Goal: Transaction & Acquisition: Purchase product/service

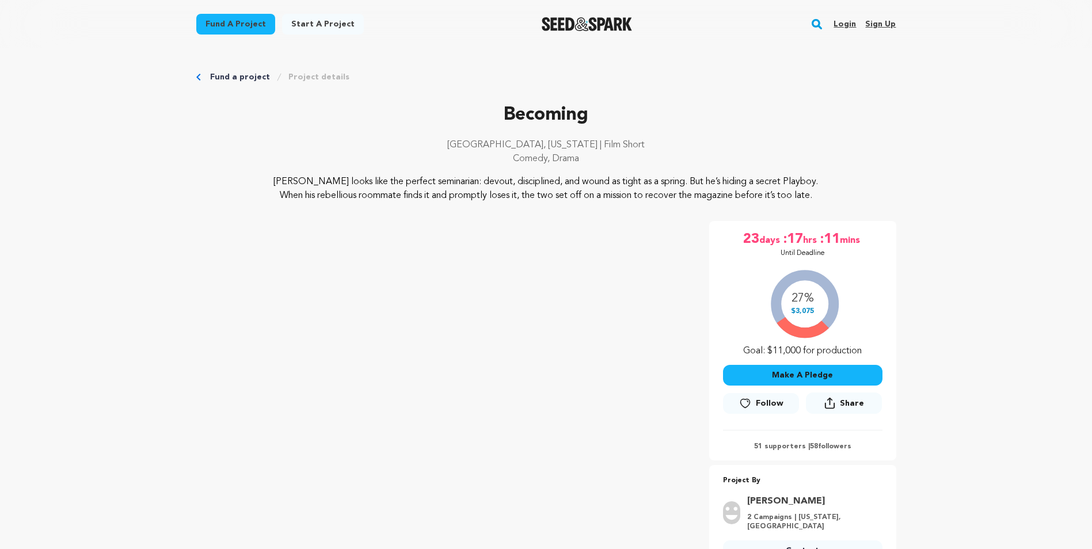
scroll to position [2594, 0]
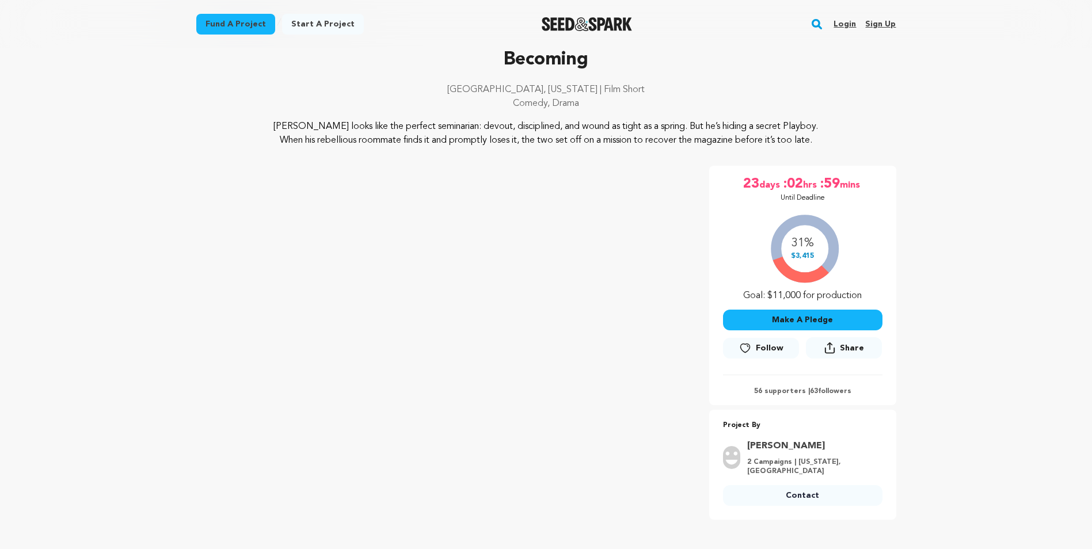
scroll to position [58, 0]
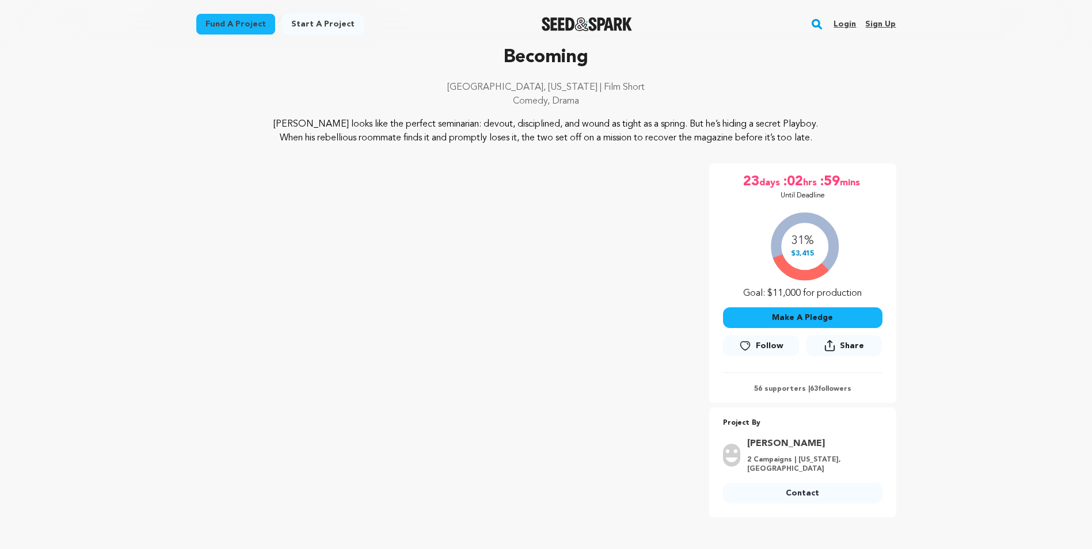
click at [837, 322] on button "Make A Pledge" at bounding box center [802, 317] width 159 height 21
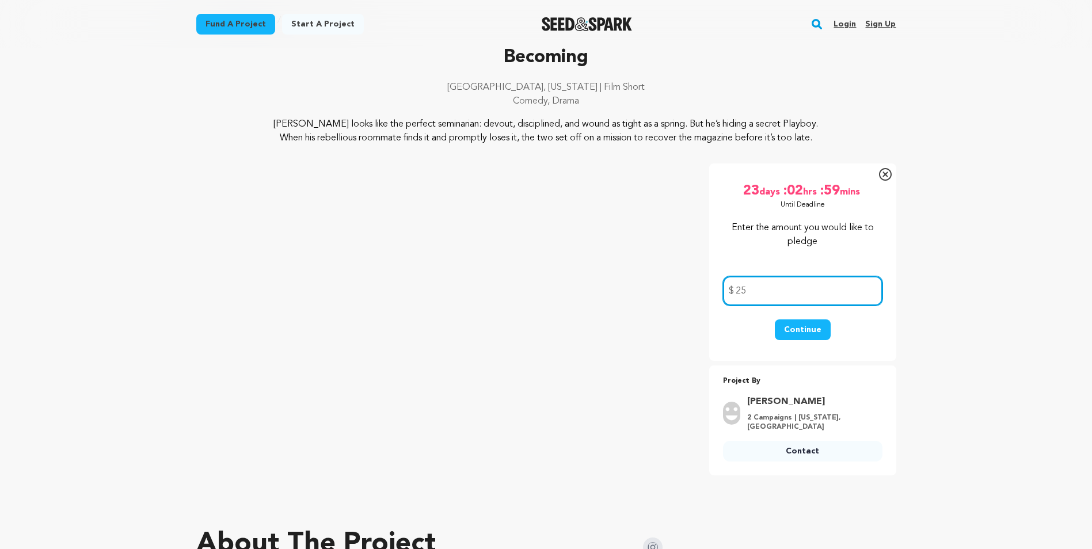
type input "25"
click at [800, 322] on button "Continue" at bounding box center [802, 329] width 56 height 21
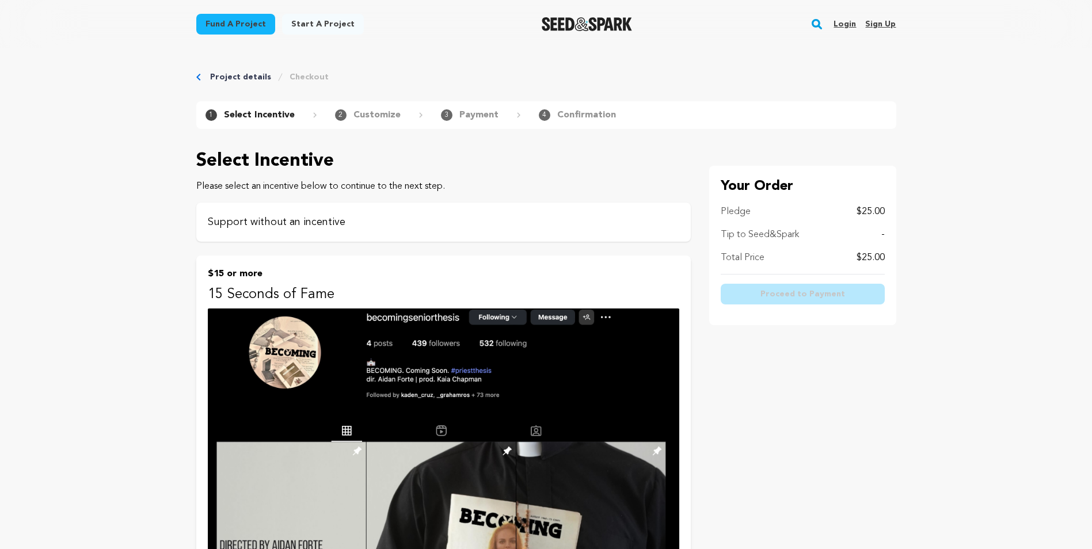
click at [295, 219] on p "Support without an incentive" at bounding box center [443, 222] width 471 height 16
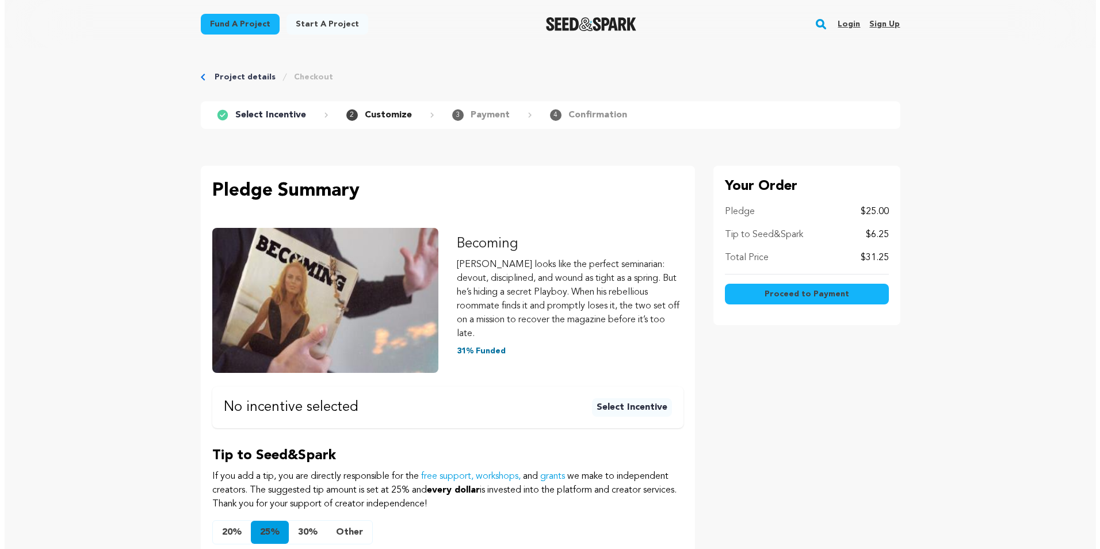
scroll to position [115, 0]
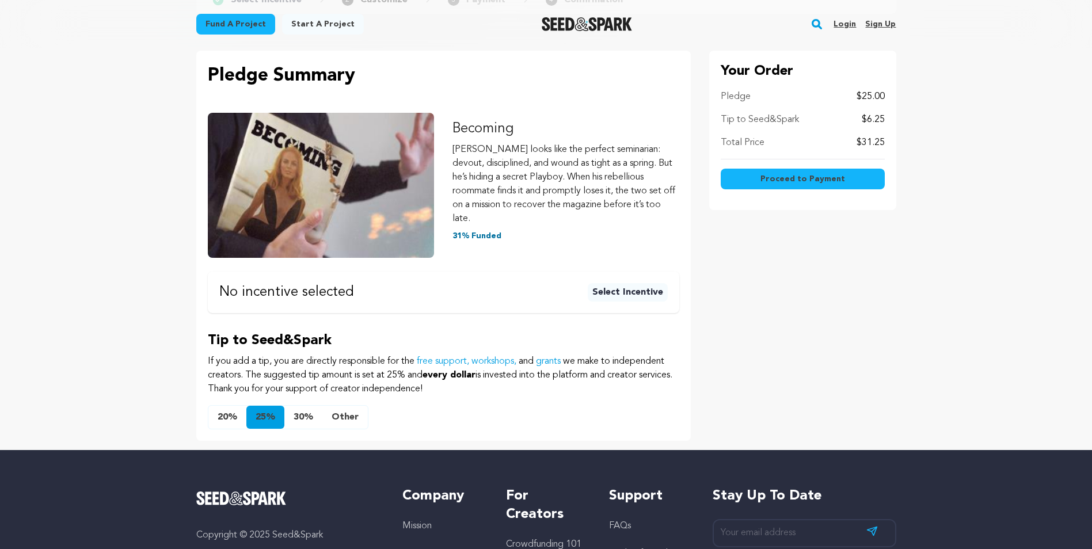
click at [338, 406] on button "Other" at bounding box center [344, 417] width 45 height 23
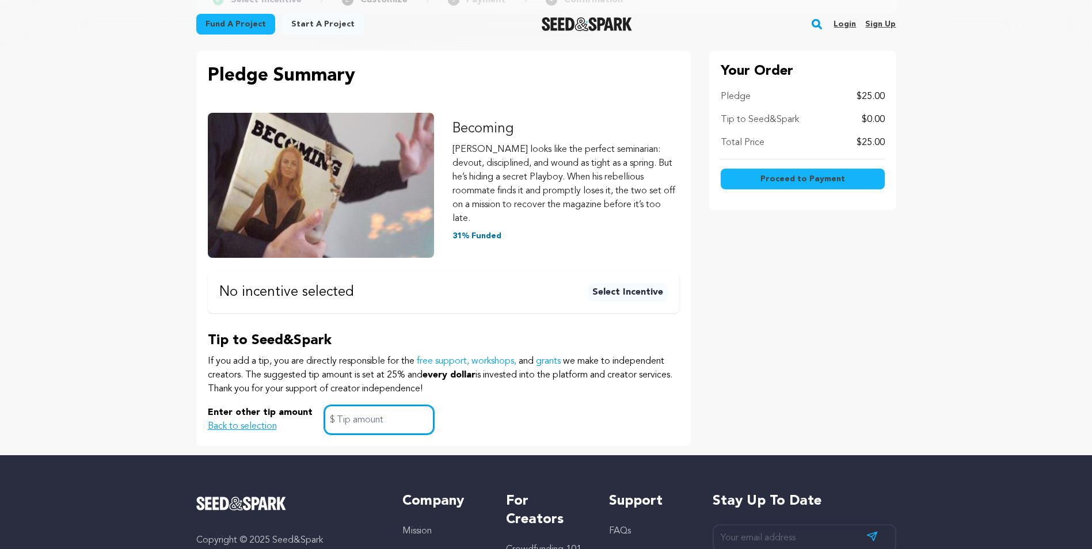
click at [348, 405] on input "text" at bounding box center [379, 419] width 110 height 29
type input "1"
click at [529, 405] on div "Enter other tip amount Back to selection 1 $" at bounding box center [443, 419] width 471 height 29
click at [494, 405] on div "Enter other tip amount Back to selection 1 $" at bounding box center [443, 419] width 471 height 29
click at [242, 433] on div "Project details Checkout 1 Select Incentive 2 Customize 3 Payment 4" at bounding box center [546, 194] width 736 height 522
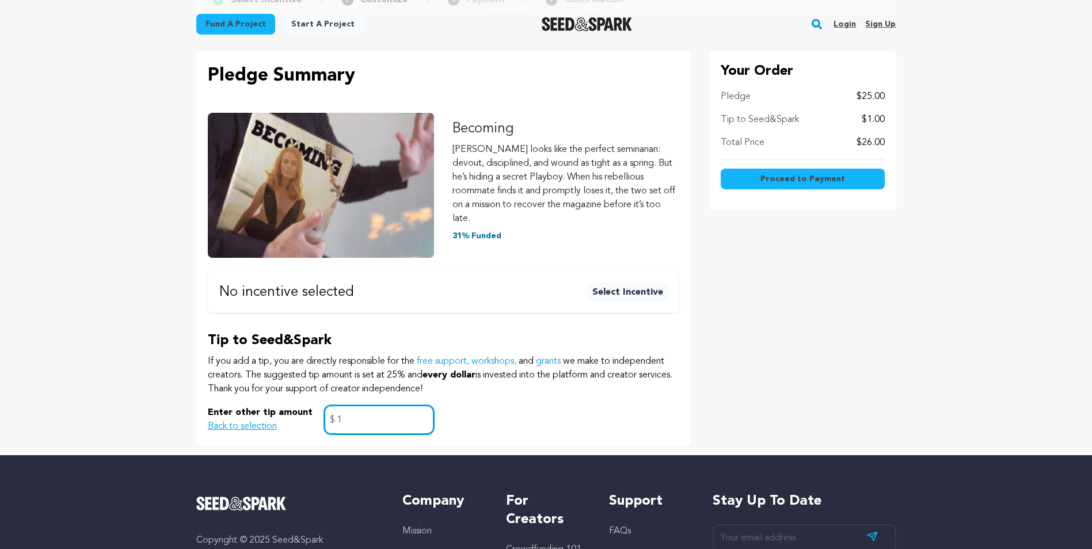
click at [355, 405] on input "1" at bounding box center [379, 419] width 110 height 29
click at [587, 405] on div "Enter other tip amount Back to selection 1 $" at bounding box center [443, 419] width 471 height 29
click at [835, 180] on span "Proceed to Payment" at bounding box center [802, 179] width 85 height 12
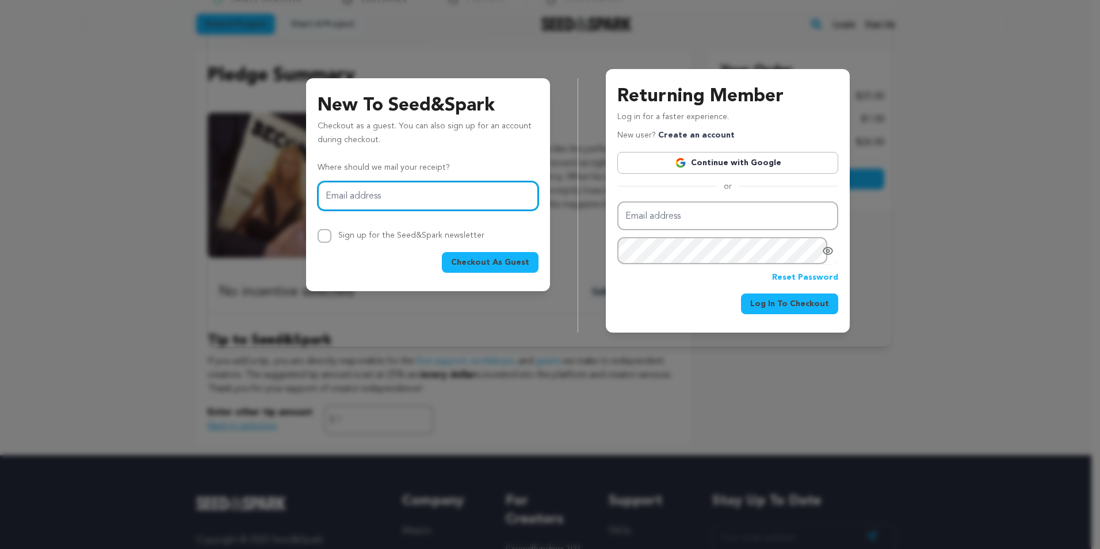
click at [381, 198] on input "Email address" at bounding box center [428, 195] width 221 height 29
type input "vishnupriya.sureshbabu@gmail.com"
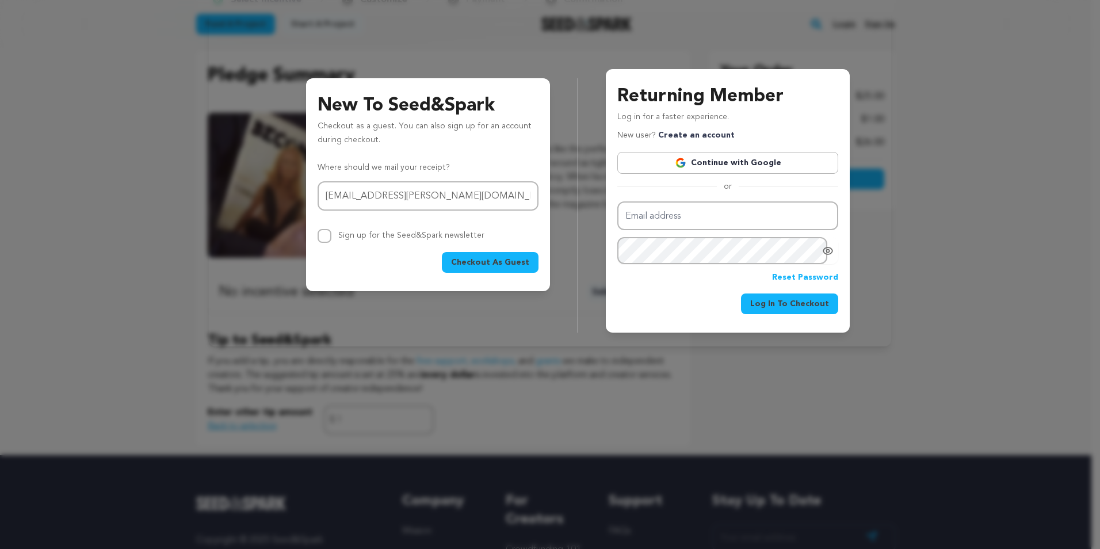
click at [502, 262] on span "Checkout As Guest" at bounding box center [490, 263] width 78 height 12
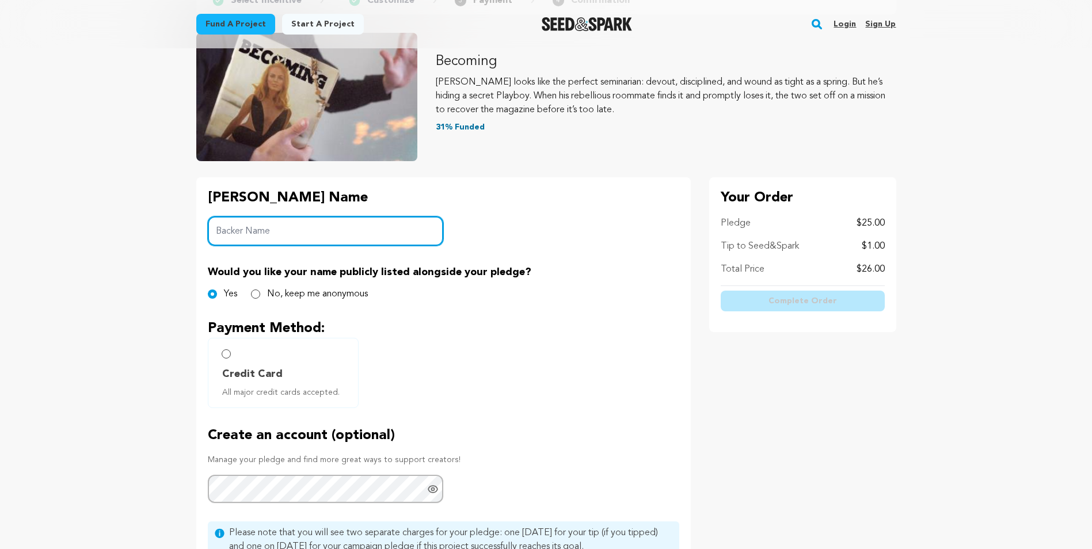
scroll to position [115, 0]
click at [375, 226] on input "Backer Name" at bounding box center [326, 230] width 236 height 29
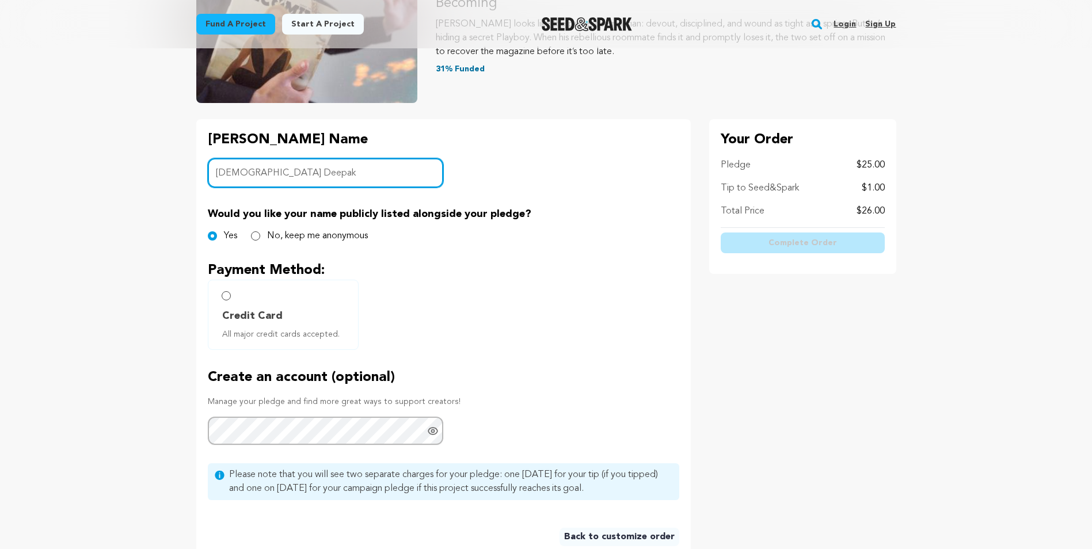
type input "Vishnupriya Deepak"
click at [221, 297] on label "Credit Card All major credit cards accepted." at bounding box center [283, 315] width 151 height 70
radio input "true"
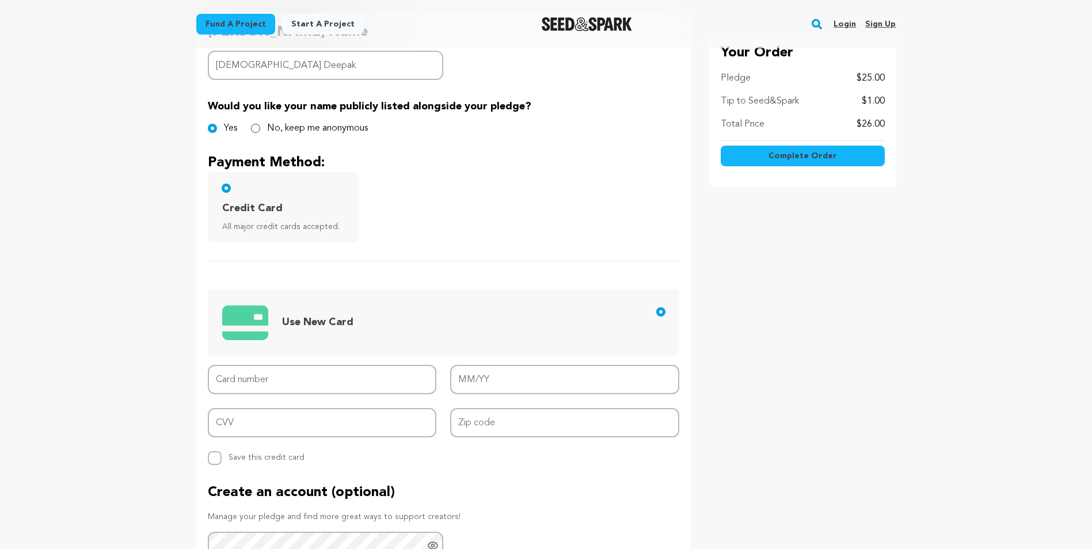
scroll to position [230, 0]
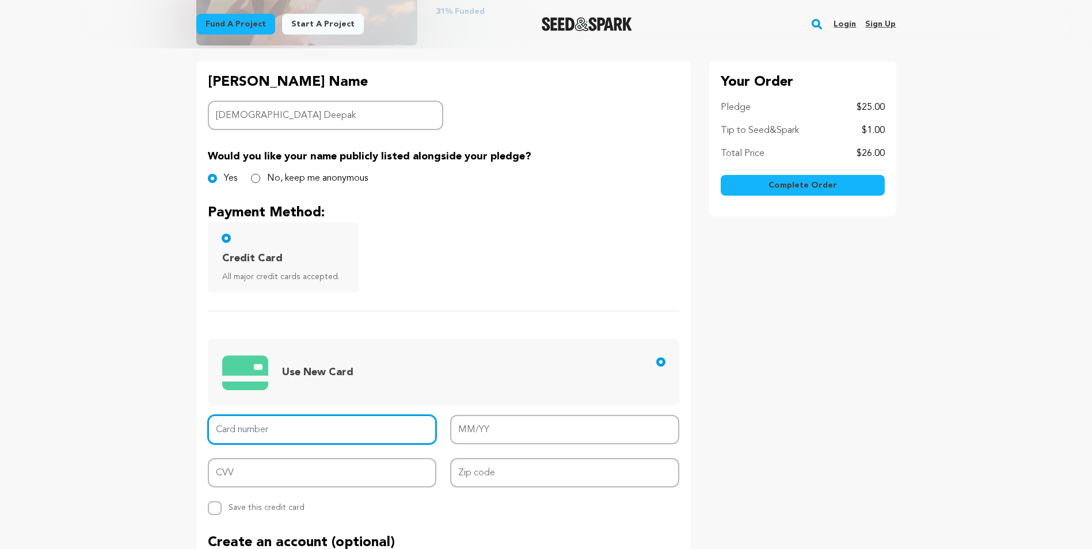
click at [292, 436] on input "Card number" at bounding box center [322, 429] width 229 height 29
type input "4100 3906 4921 0826"
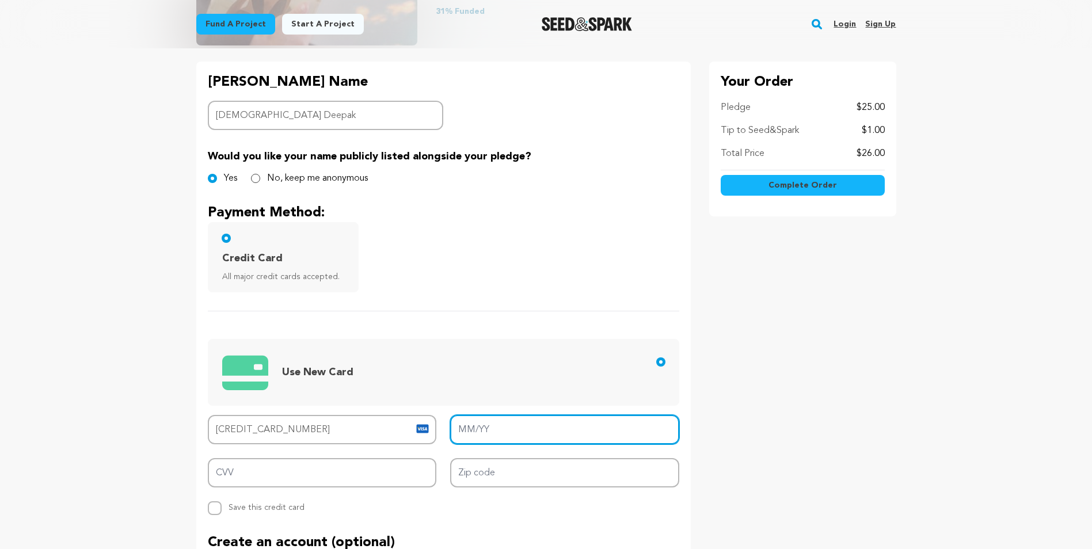
click at [547, 428] on input "MM/YY" at bounding box center [564, 429] width 229 height 29
type input "07/26"
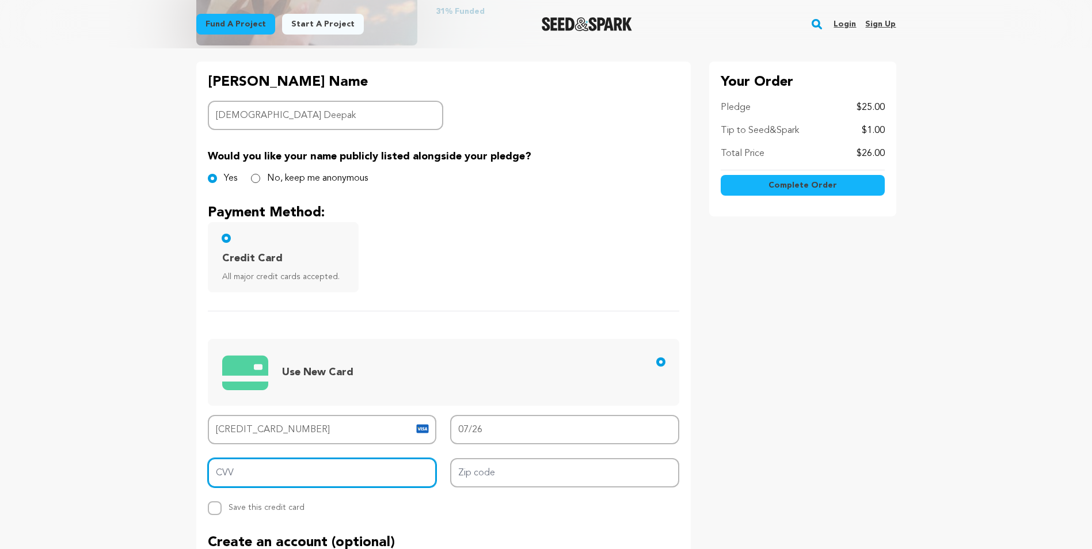
click at [383, 474] on input "CVV" at bounding box center [322, 472] width 229 height 29
click at [383, 472] on input "CVV" at bounding box center [322, 472] width 229 height 29
type input "378"
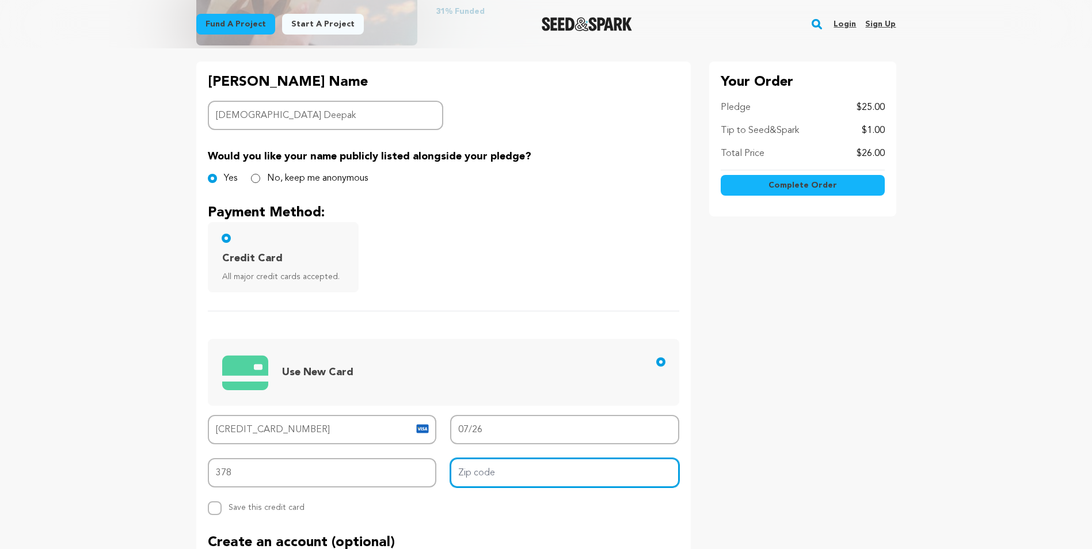
click at [517, 470] on input "Zip code" at bounding box center [564, 472] width 229 height 29
type input "98074"
click at [877, 352] on div "Your Order Pledge $25.00 Tip to Seed&Spark $1.00 Total Price $26.00" at bounding box center [802, 392] width 187 height 661
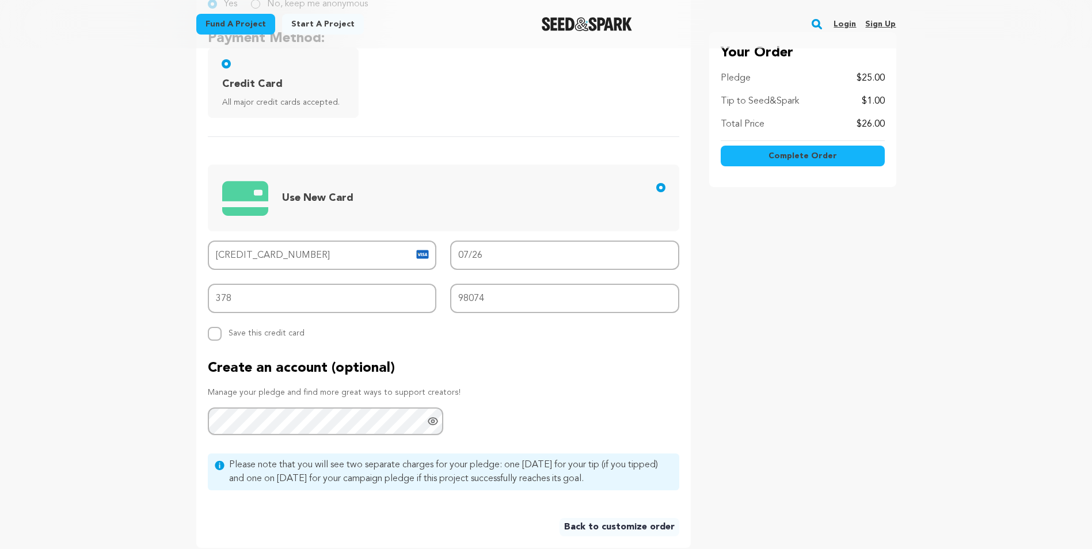
scroll to position [460, 0]
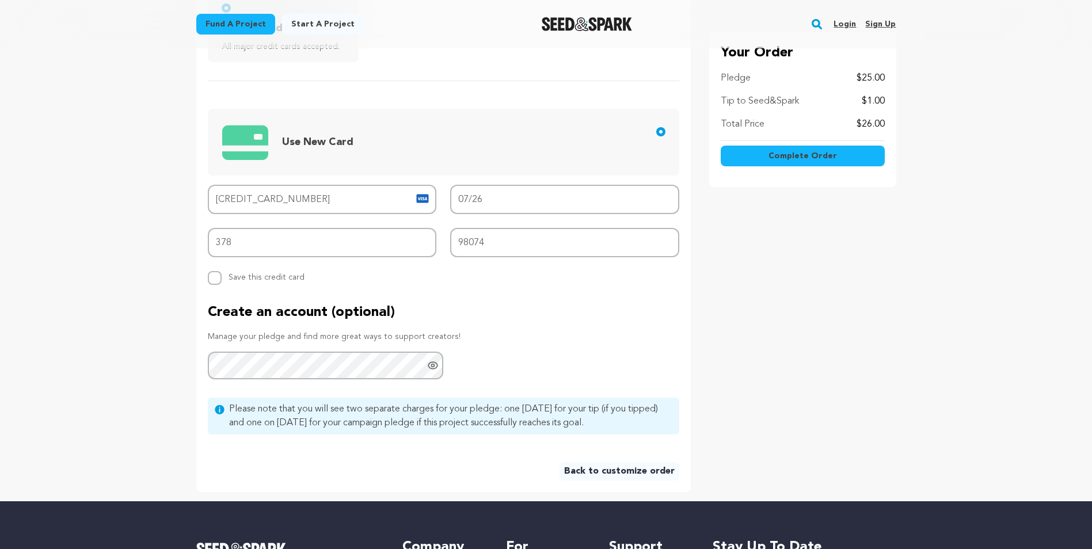
click at [777, 148] on button "Complete Order" at bounding box center [802, 156] width 164 height 21
